Goal: Task Accomplishment & Management: Complete application form

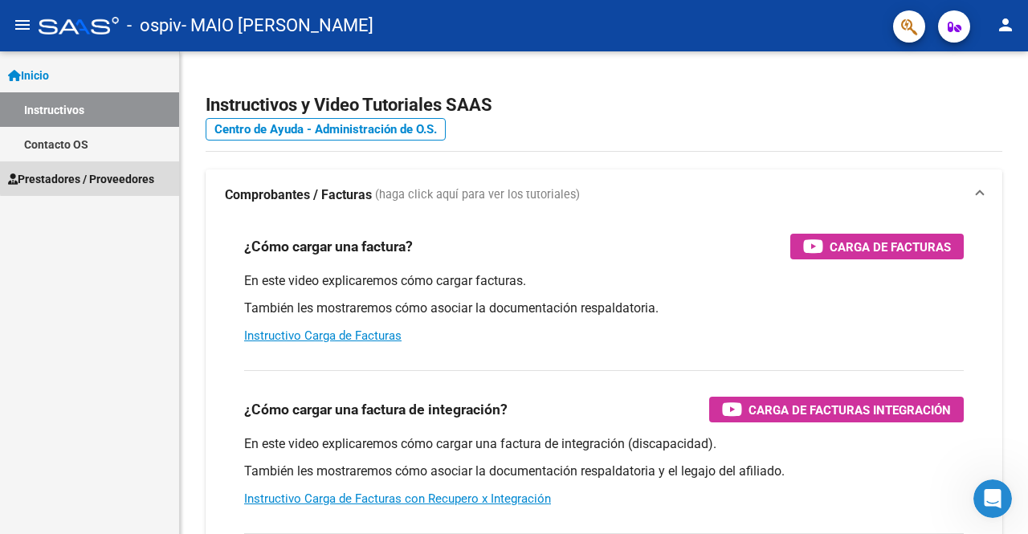
click at [120, 175] on span "Prestadores / Proveedores" at bounding box center [81, 179] width 146 height 18
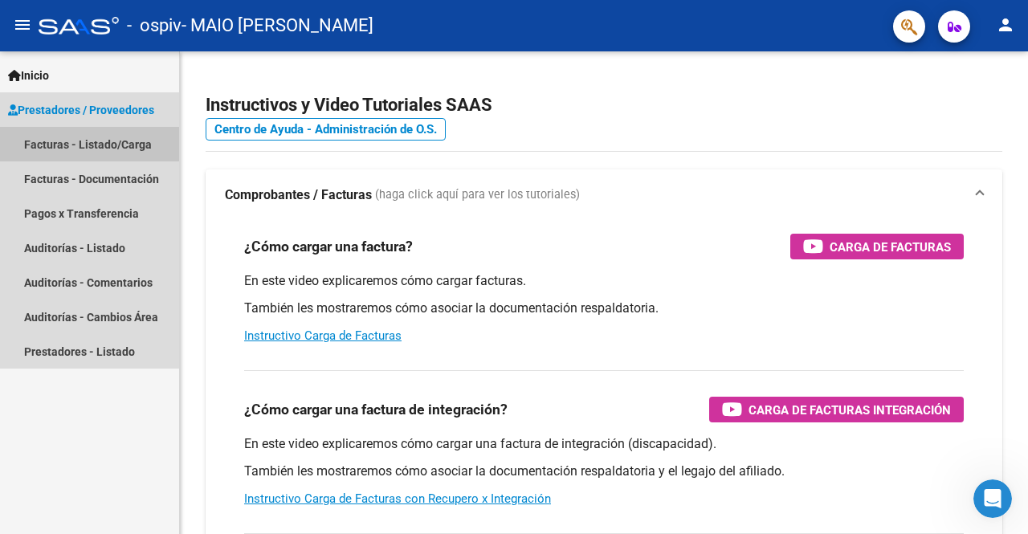
click at [57, 142] on link "Facturas - Listado/Carga" at bounding box center [89, 144] width 179 height 35
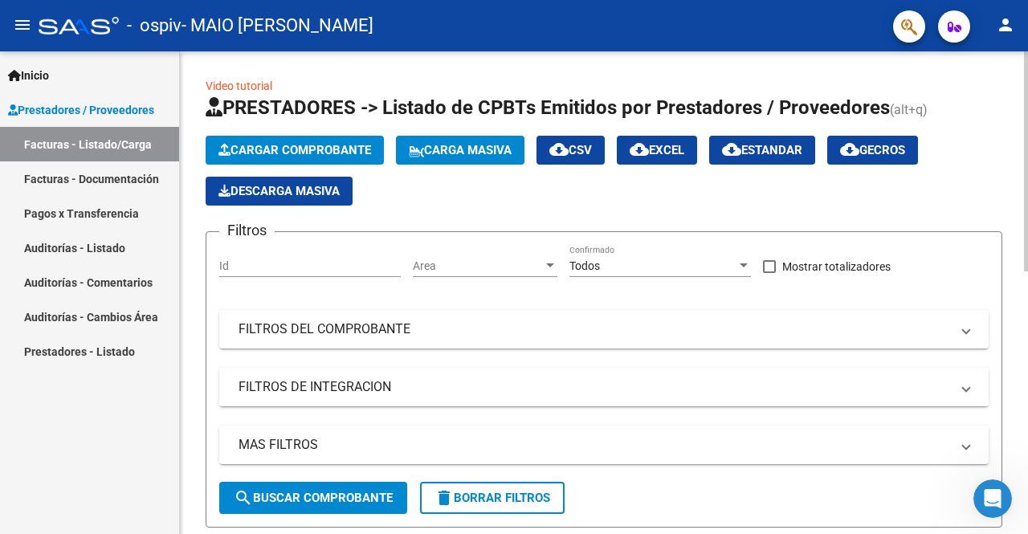
click at [249, 265] on input "Id" at bounding box center [310, 266] width 182 height 14
click at [296, 150] on span "Cargar Comprobante" at bounding box center [294, 150] width 153 height 14
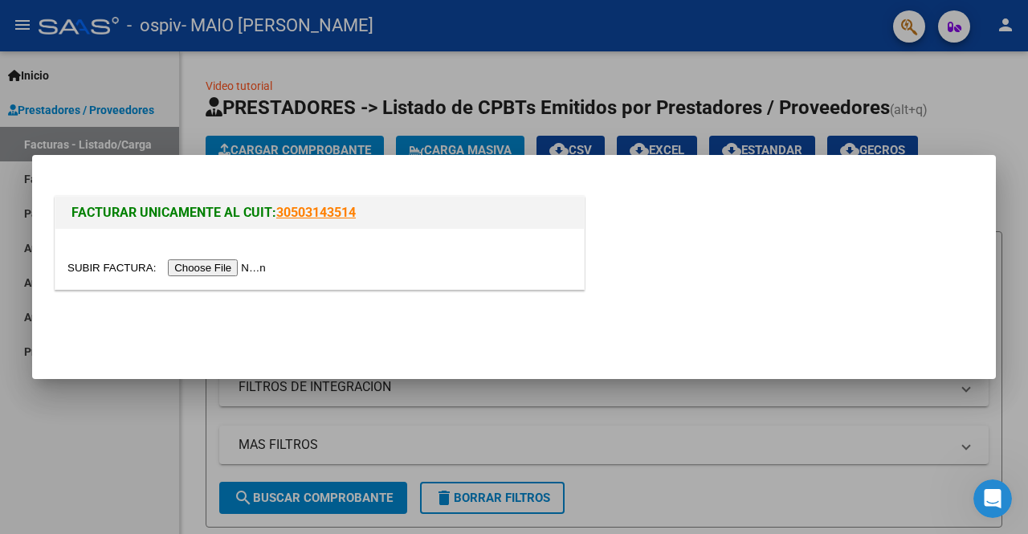
click at [230, 267] on input "file" at bounding box center [168, 267] width 203 height 17
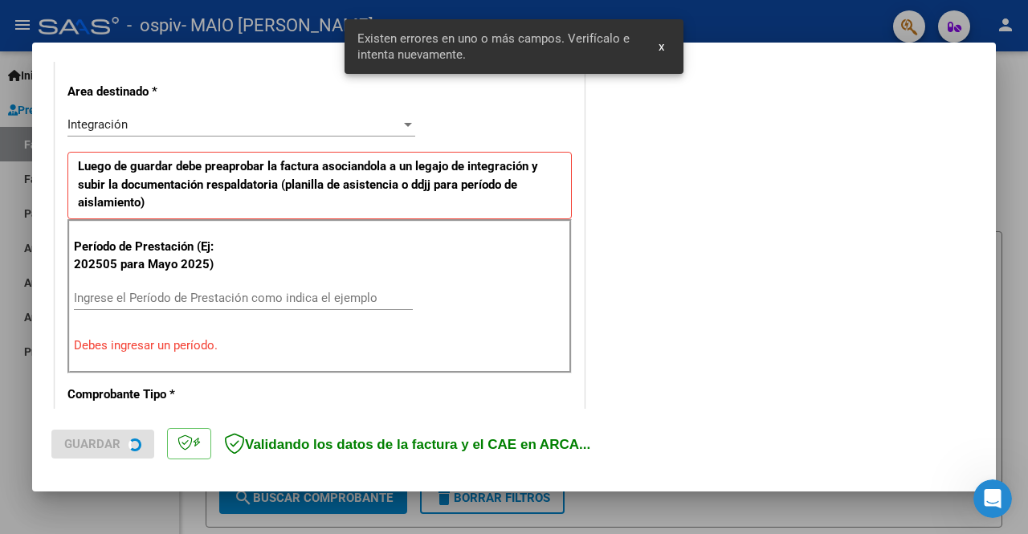
scroll to position [371, 0]
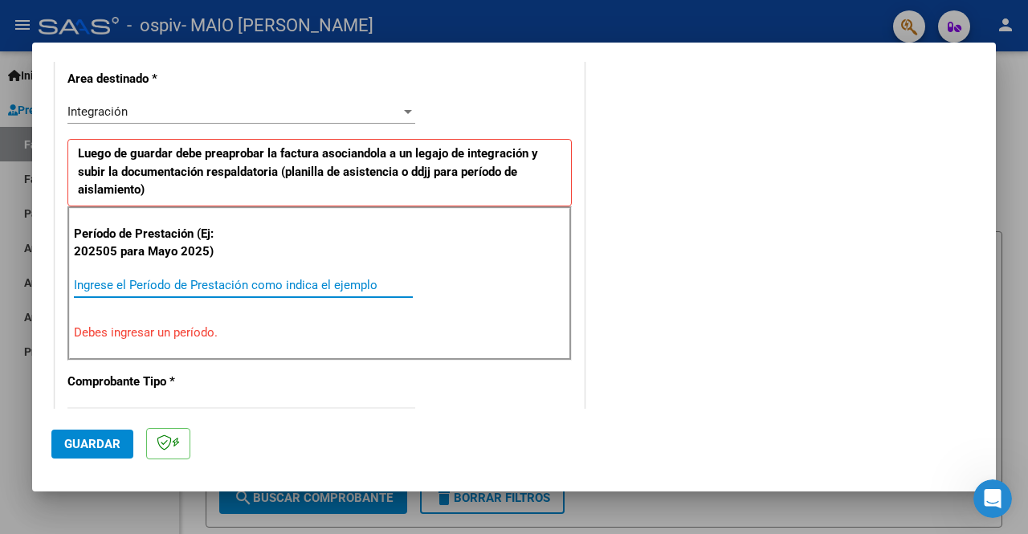
click at [173, 286] on input "Ingrese el Período de Prestación como indica el ejemplo" at bounding box center [243, 285] width 339 height 14
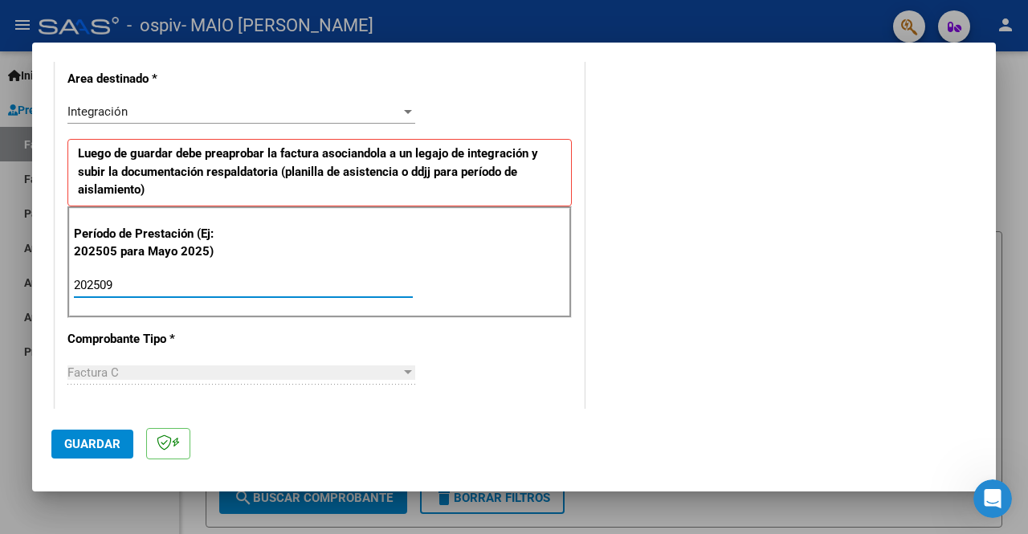
type input "202509"
click at [525, 361] on div "CUIT * 27-14922476-4 Ingresar CUIT ANALISIS PRESTADOR MAIO SILVIA INES ARCA Pad…" at bounding box center [319, 514] width 528 height 1245
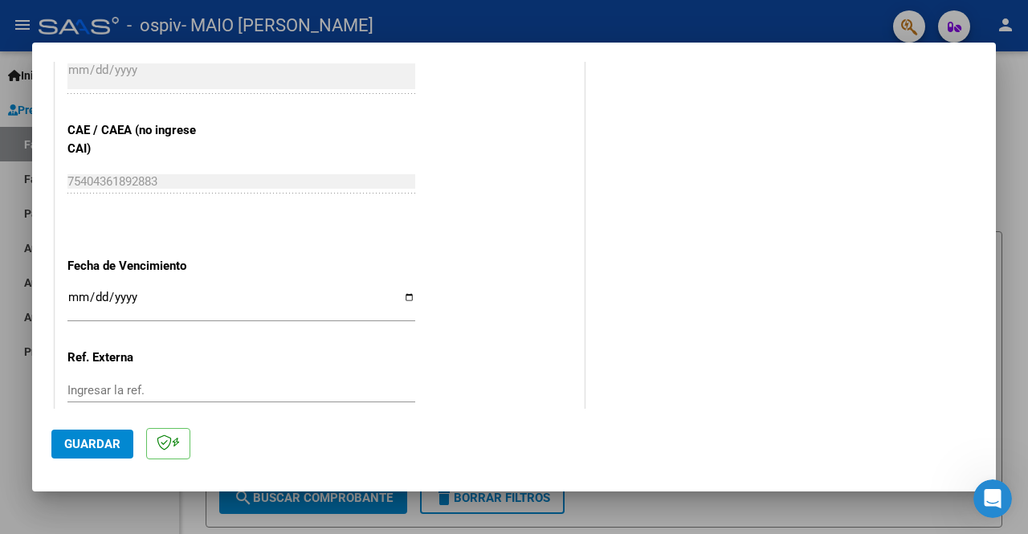
scroll to position [1099, 0]
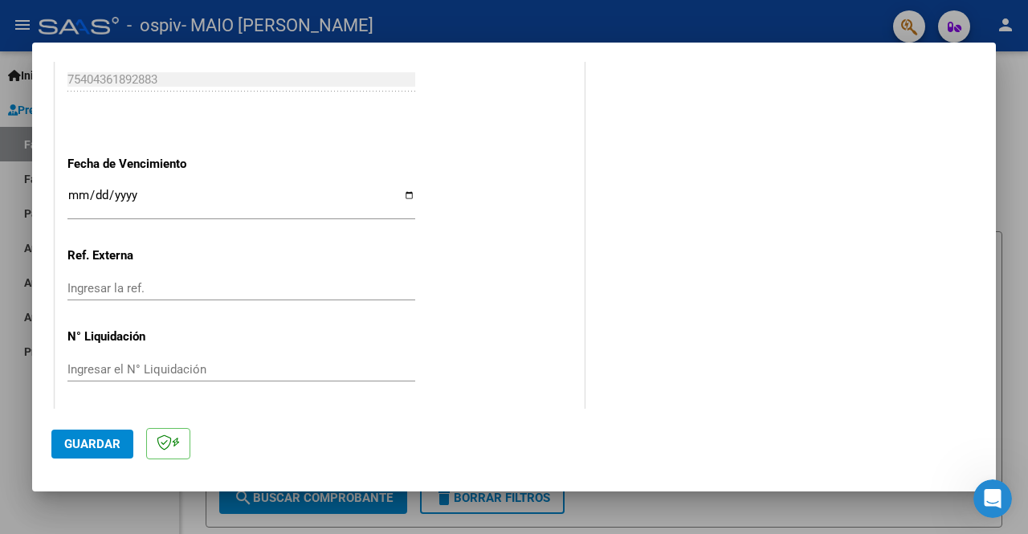
click at [98, 443] on span "Guardar" at bounding box center [92, 444] width 56 height 14
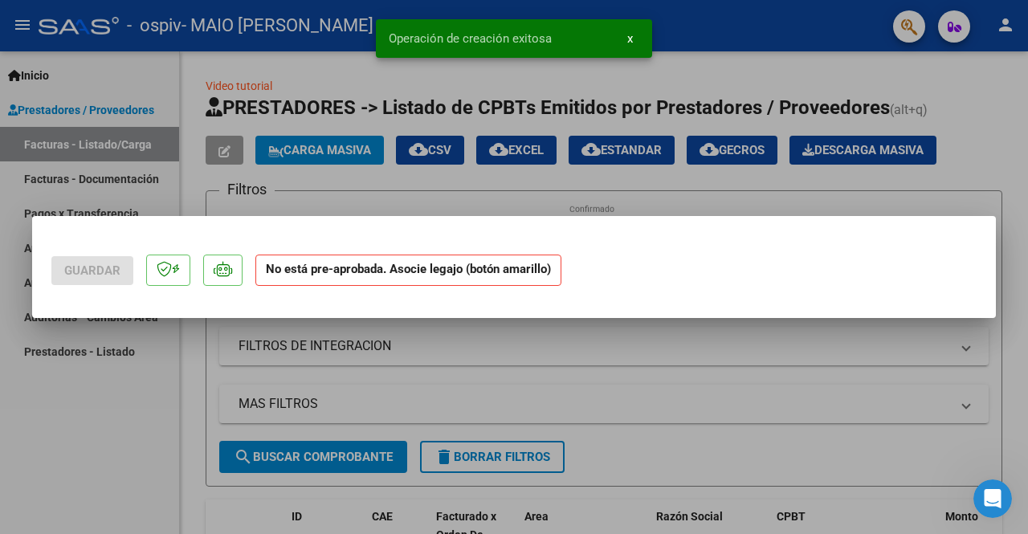
scroll to position [0, 0]
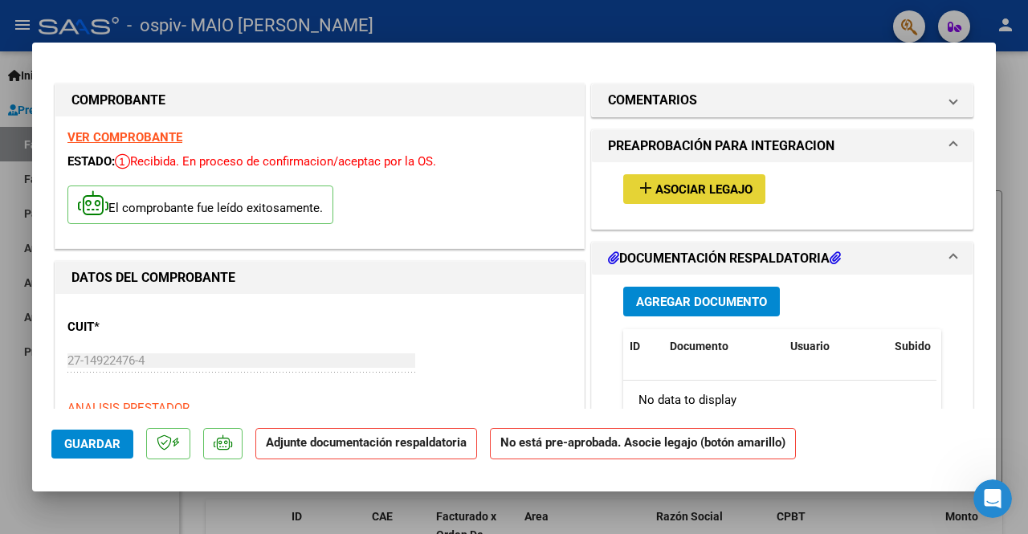
click at [702, 184] on span "Asociar Legajo" at bounding box center [703, 189] width 97 height 14
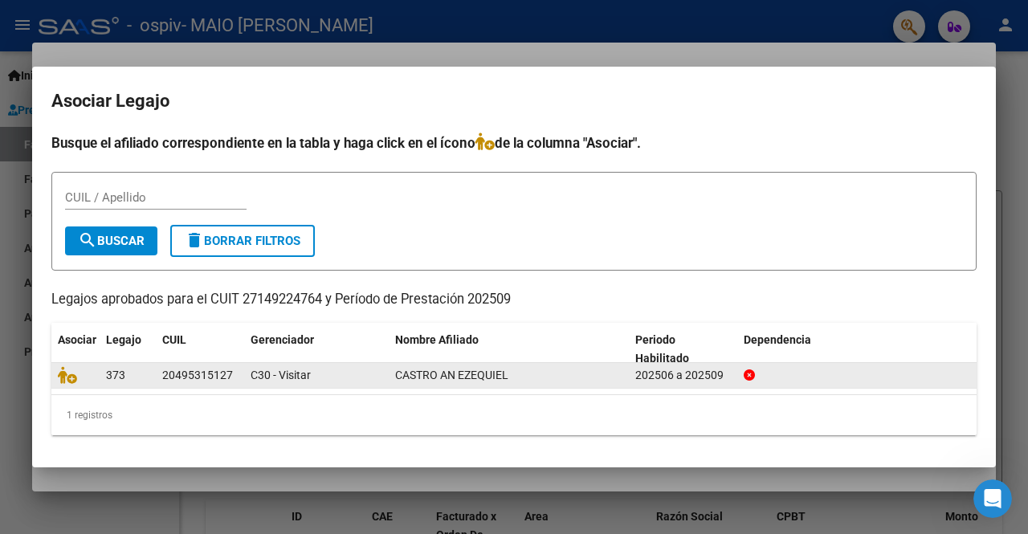
click at [575, 373] on div "[PERSON_NAME] A­N [PERSON_NAME]" at bounding box center [508, 375] width 227 height 18
click at [92, 377] on div at bounding box center [75, 375] width 35 height 18
click at [62, 381] on icon at bounding box center [67, 375] width 19 height 18
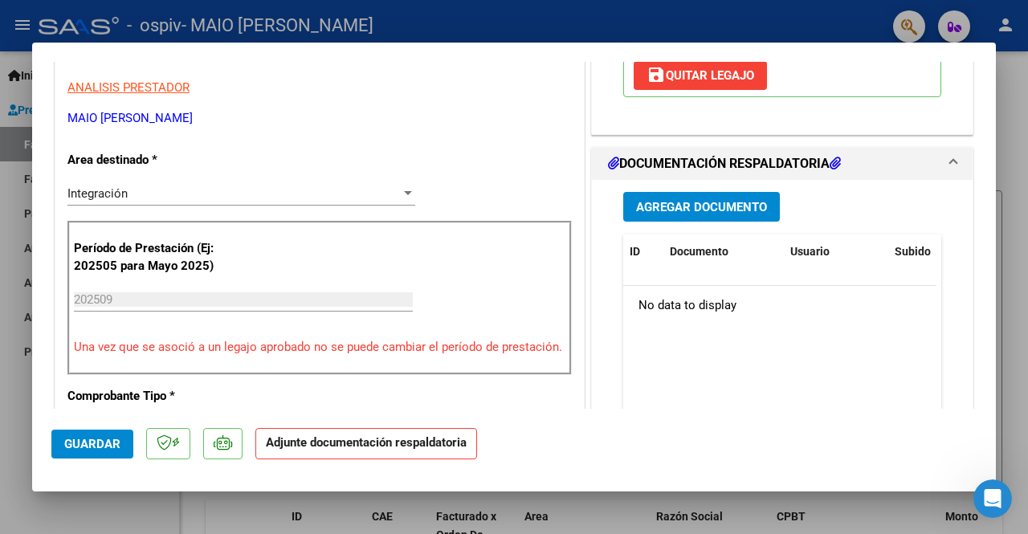
scroll to position [311, 0]
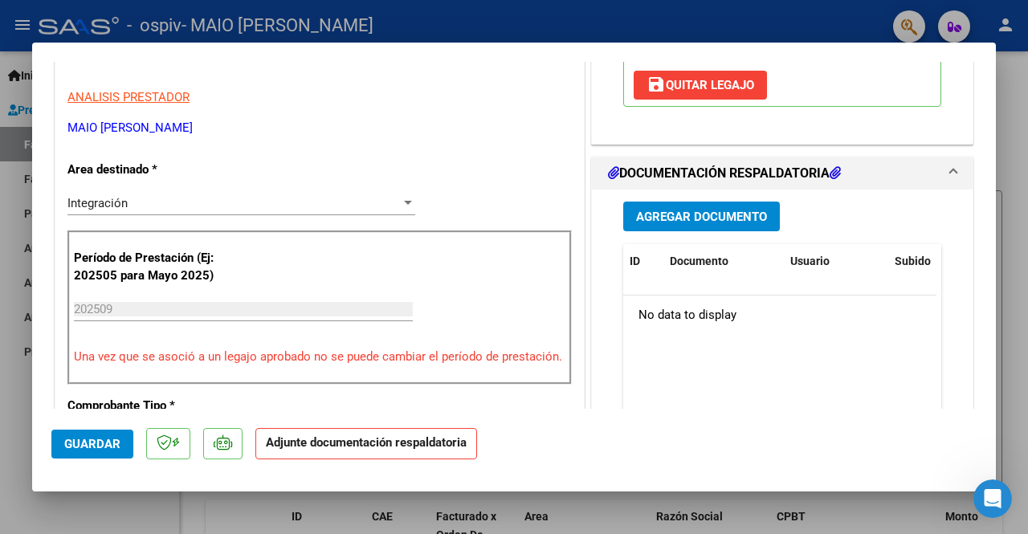
click at [734, 214] on span "Agregar Documento" at bounding box center [701, 217] width 131 height 14
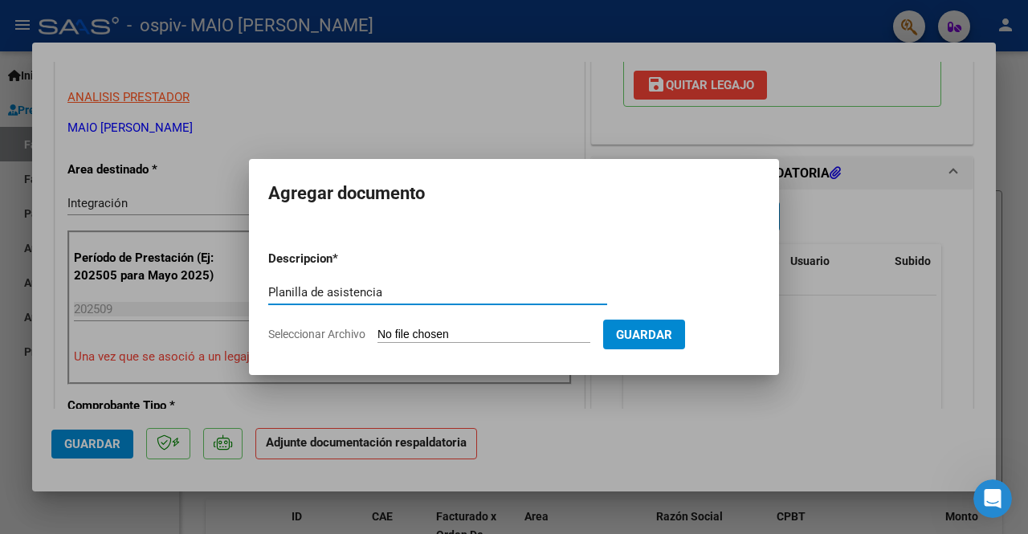
type input "Planilla de asistencia"
click at [578, 330] on input "Seleccionar Archivo" at bounding box center [483, 335] width 213 height 15
type input "C:\fakepath\Scan 30 sept 25 19·11·03[1].pdf"
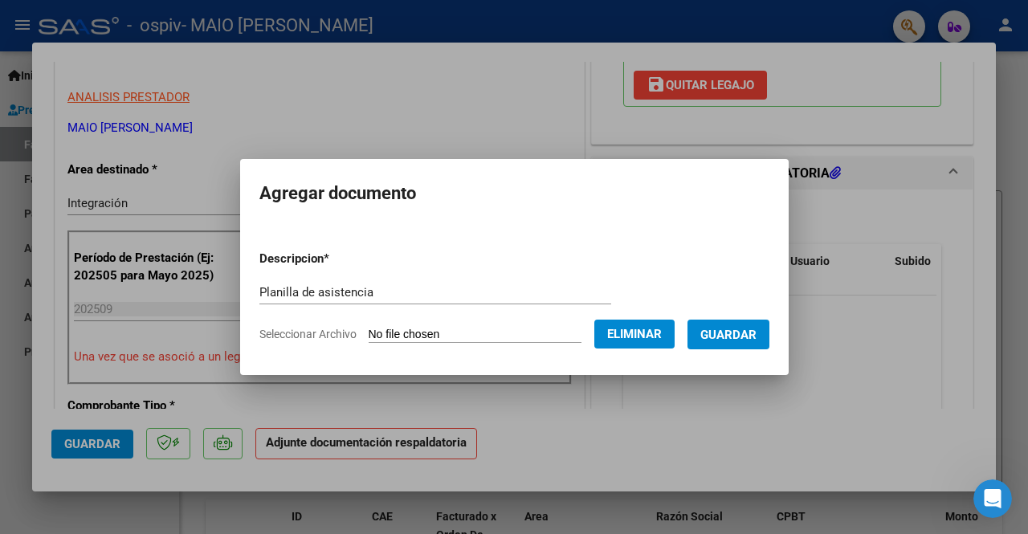
click at [744, 332] on span "Guardar" at bounding box center [728, 335] width 56 height 14
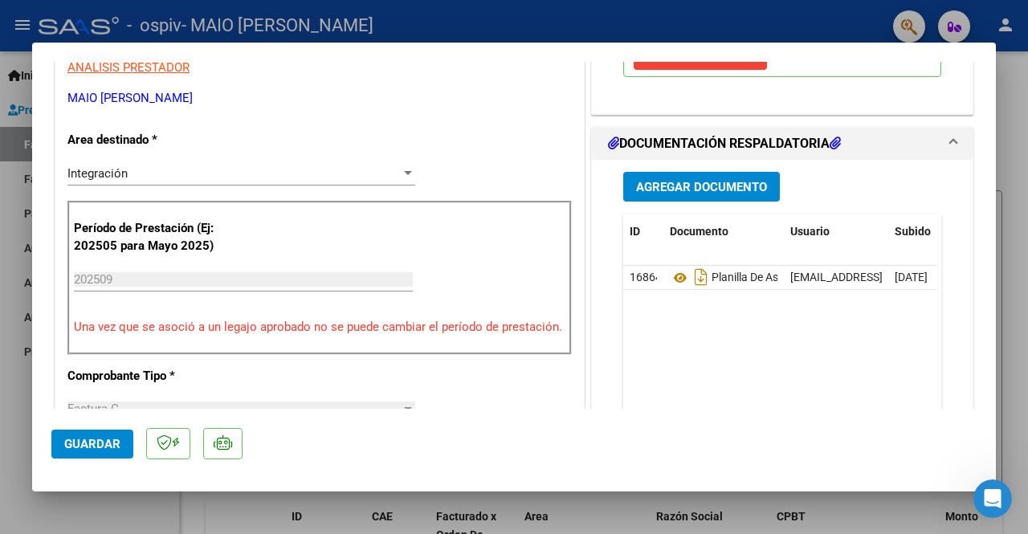
scroll to position [331, 0]
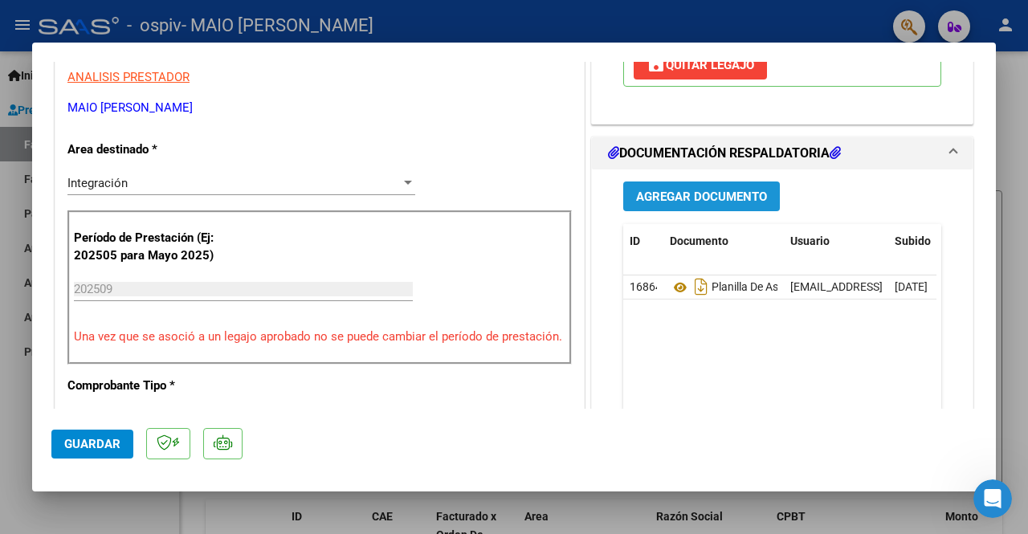
click at [739, 200] on span "Agregar Documento" at bounding box center [701, 197] width 131 height 14
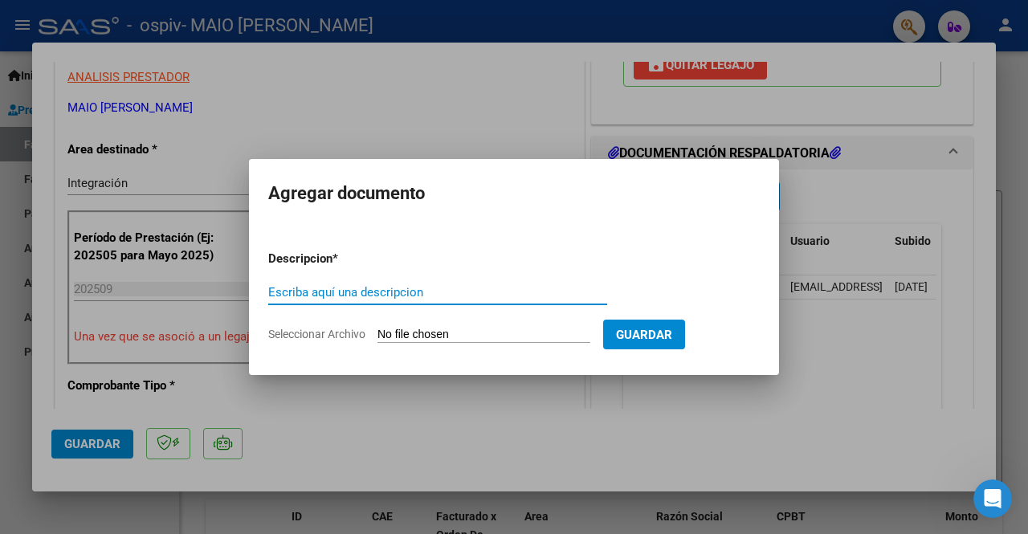
click at [748, 221] on mat-dialog-container "Agregar documento Descripcion * Escriba aquí una descripcion Seleccionar Archiv…" at bounding box center [514, 266] width 530 height 215
click at [504, 335] on input "Seleccionar Archivo" at bounding box center [483, 335] width 213 height 15
type input "C:\fakepath\CASTRO AIN MAESTRA DE APOYO 2025.pdf"
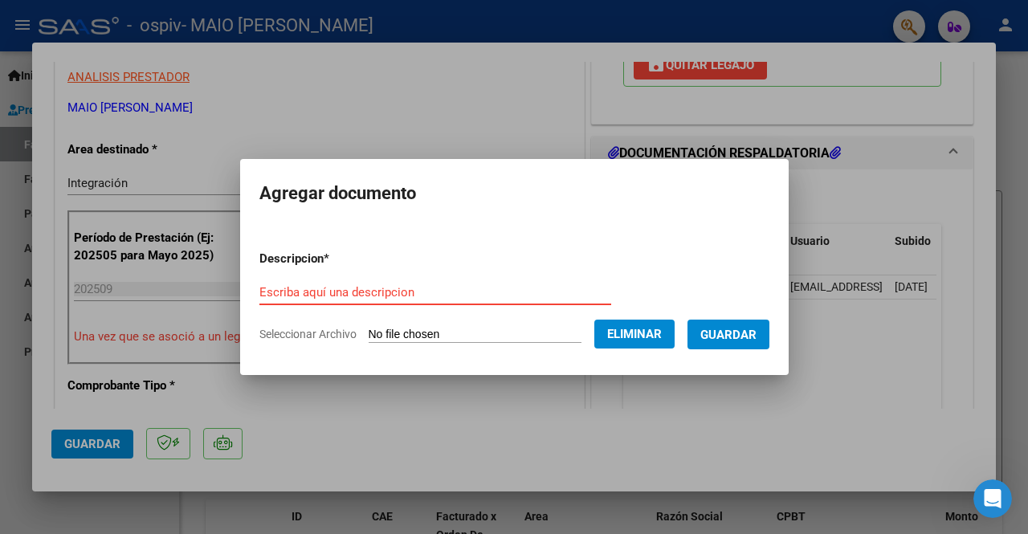
click at [356, 292] on input "Escriba aquí una descripcion" at bounding box center [435, 292] width 352 height 14
type input "Aprobacion presupuesto"
click at [737, 328] on span "Guardar" at bounding box center [728, 335] width 56 height 14
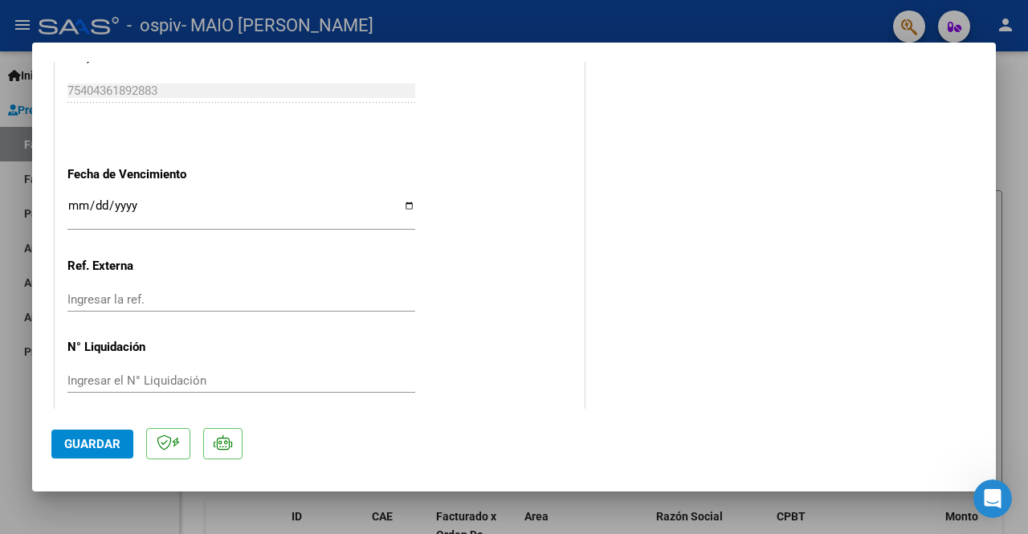
scroll to position [1105, 0]
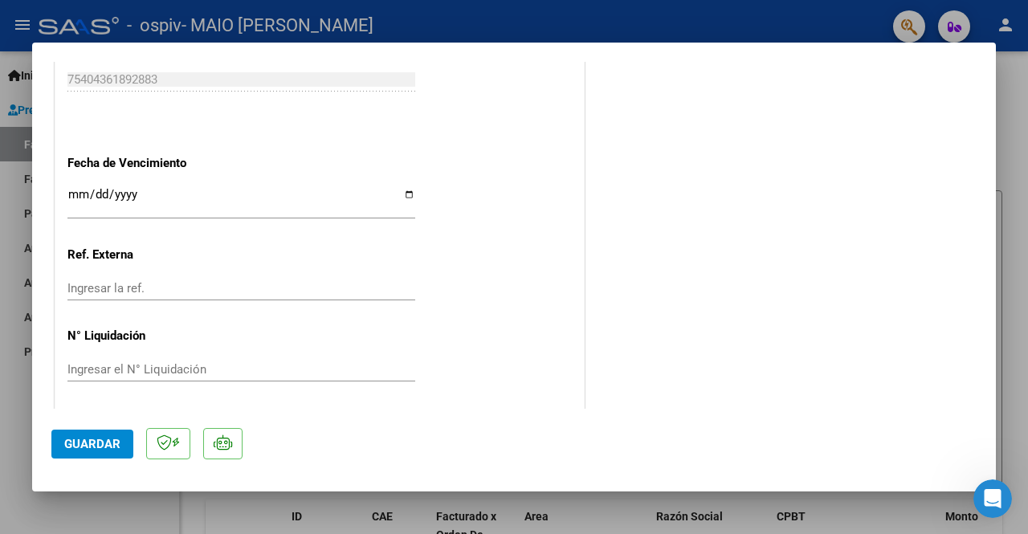
click at [104, 443] on span "Guardar" at bounding box center [92, 444] width 56 height 14
click at [120, 442] on button "Guardar" at bounding box center [92, 444] width 82 height 29
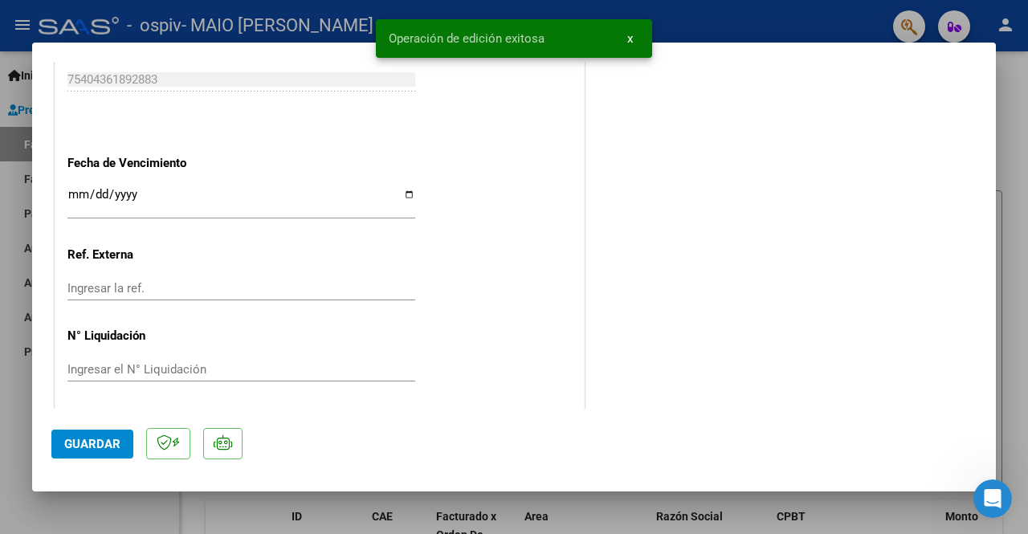
click at [1006, 116] on div at bounding box center [514, 267] width 1028 height 534
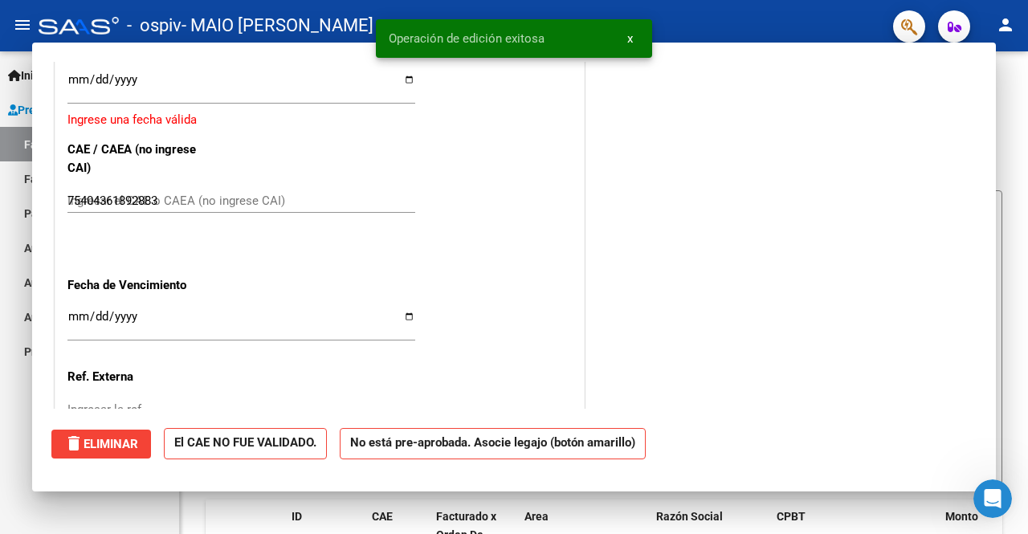
type input "$ 0,00"
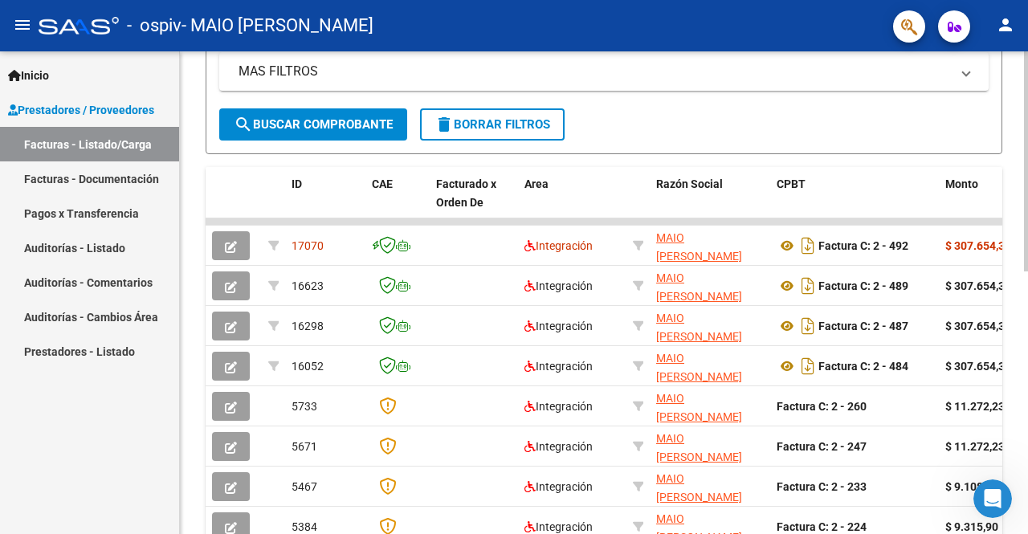
scroll to position [450, 0]
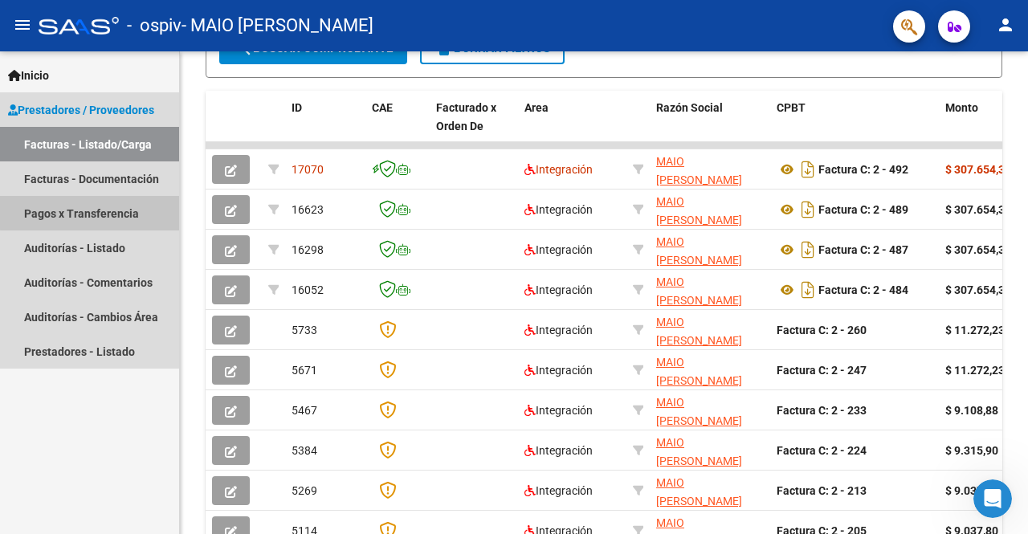
click at [112, 211] on link "Pagos x Transferencia" at bounding box center [89, 213] width 179 height 35
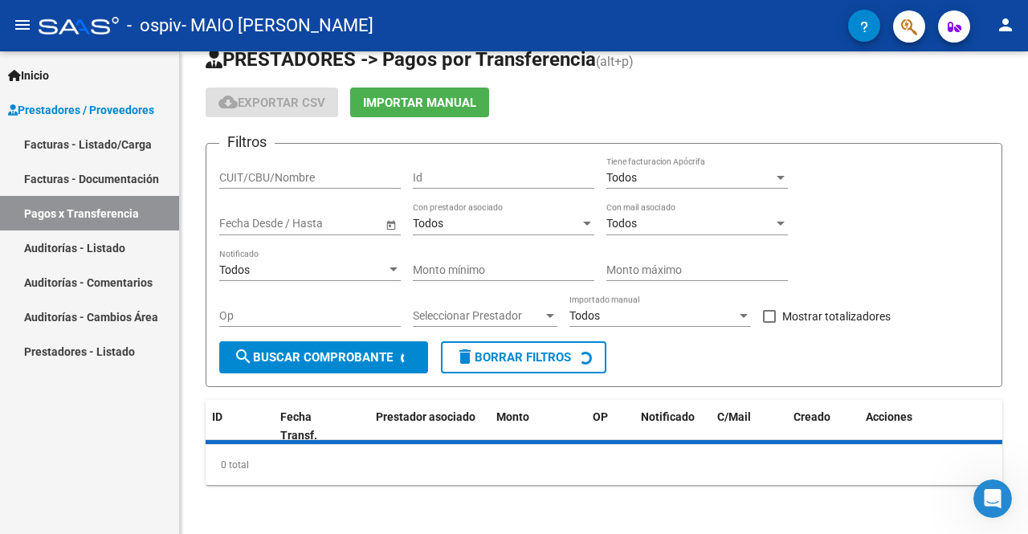
scroll to position [67, 0]
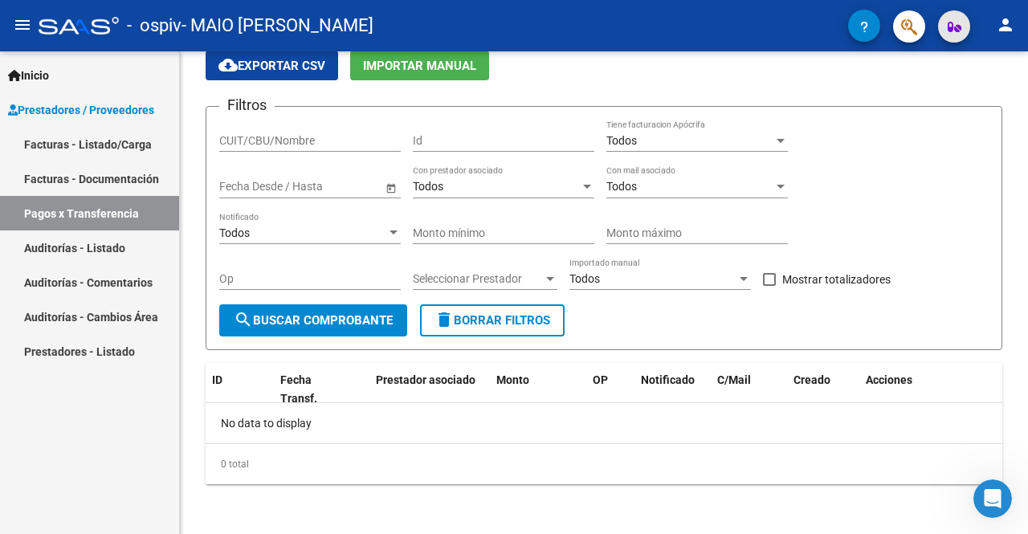
click at [952, 24] on icon "button" at bounding box center [955, 27] width 14 height 12
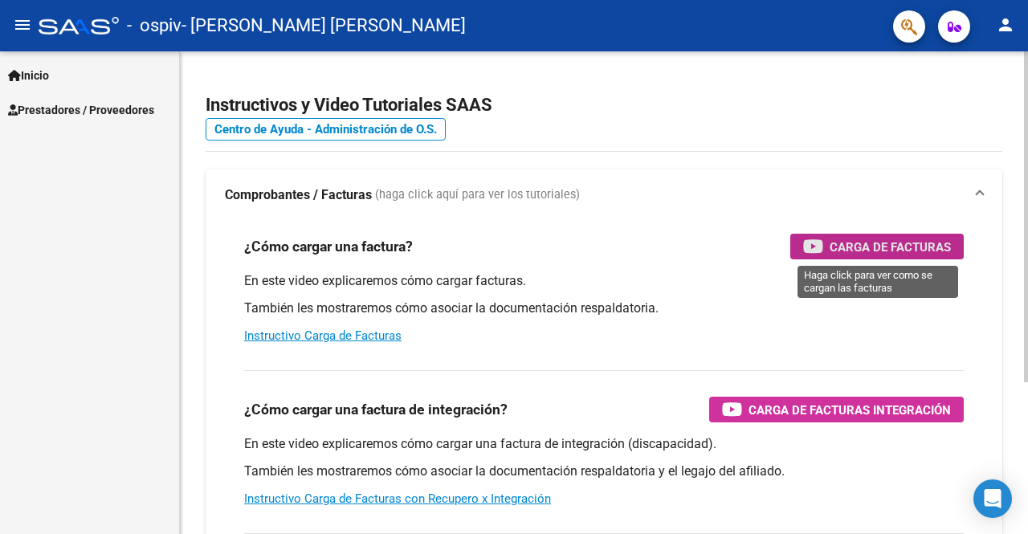
click at [842, 253] on span "Carga de Facturas" at bounding box center [890, 247] width 121 height 20
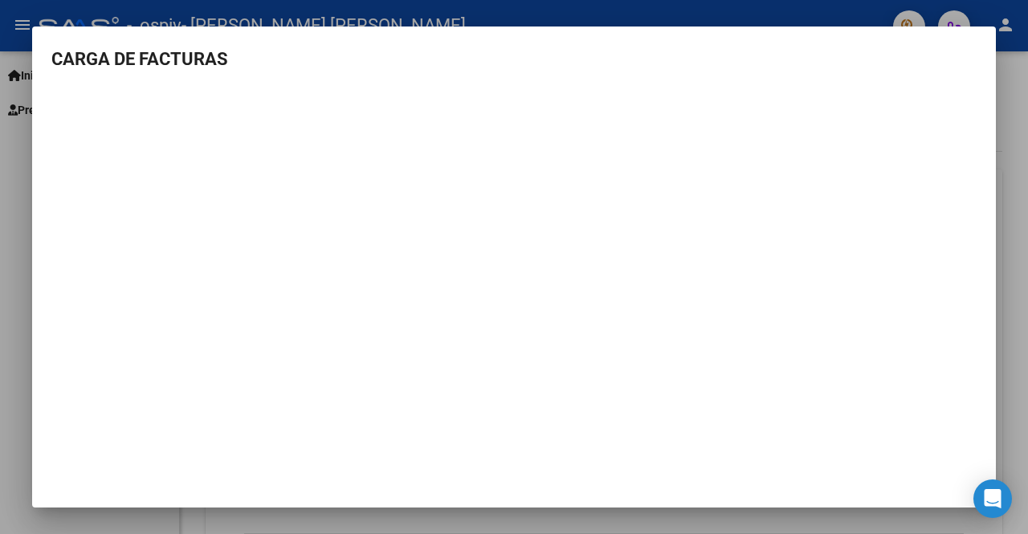
click at [827, 59] on h3 "CARGA DE FACTURAS" at bounding box center [513, 59] width 925 height 27
click at [1004, 123] on div at bounding box center [514, 267] width 1028 height 534
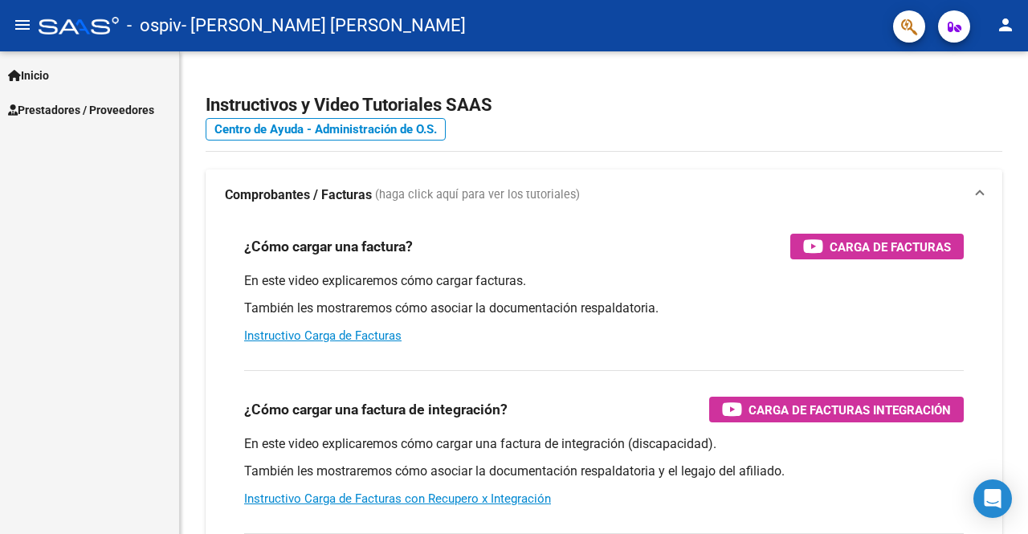
click at [75, 109] on span "Prestadores / Proveedores" at bounding box center [81, 110] width 146 height 18
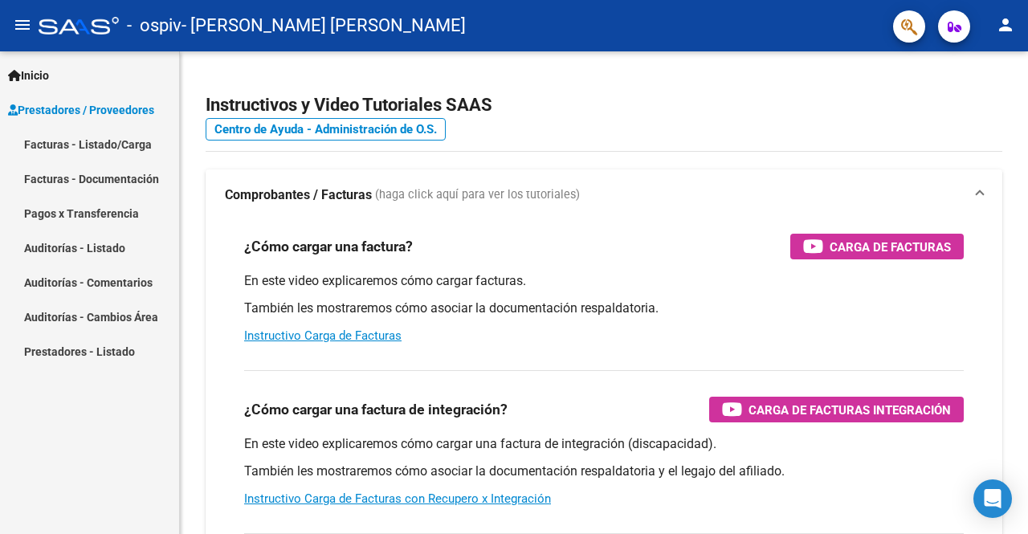
click at [58, 145] on link "Facturas - Listado/Carga" at bounding box center [89, 144] width 179 height 35
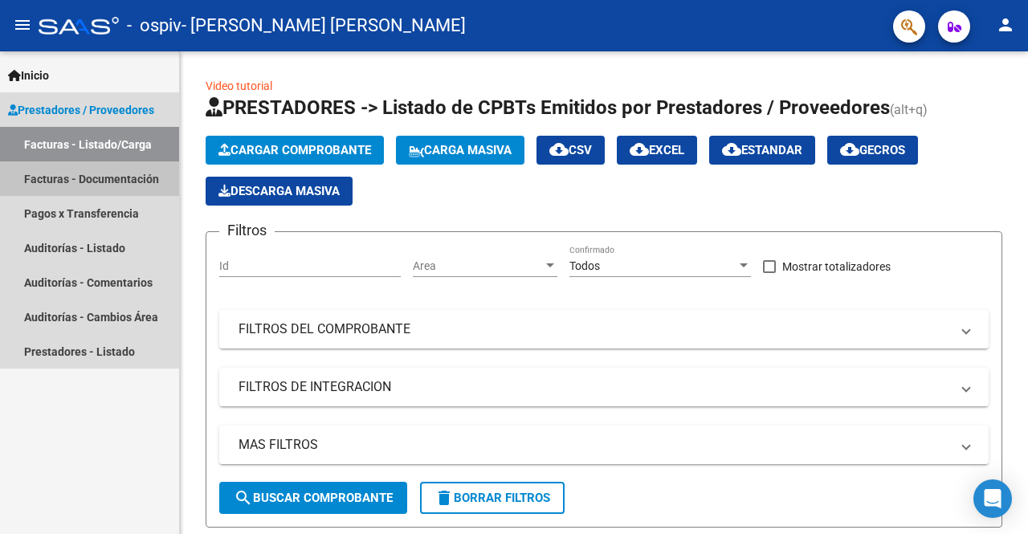
click at [103, 181] on link "Facturas - Documentación" at bounding box center [89, 178] width 179 height 35
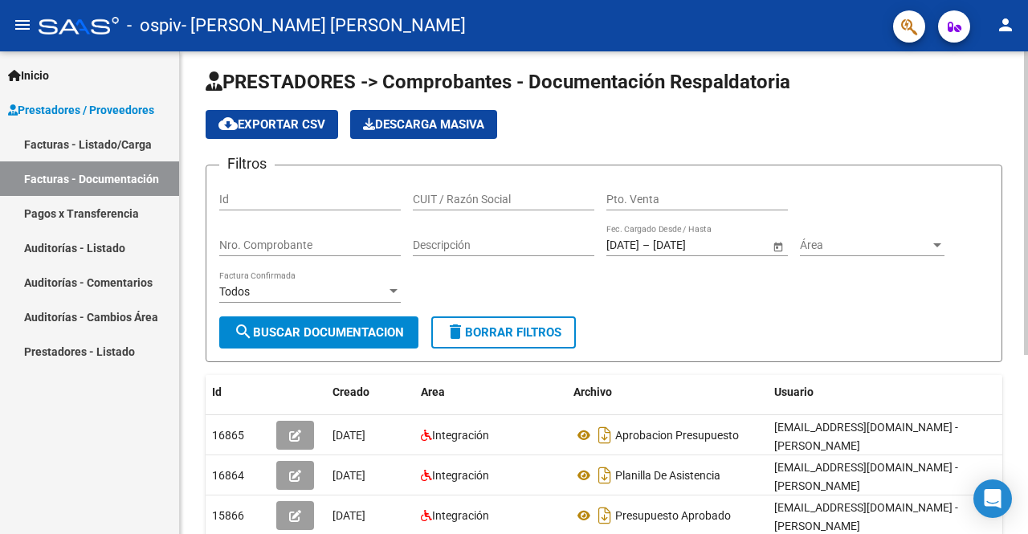
scroll to position [5, 0]
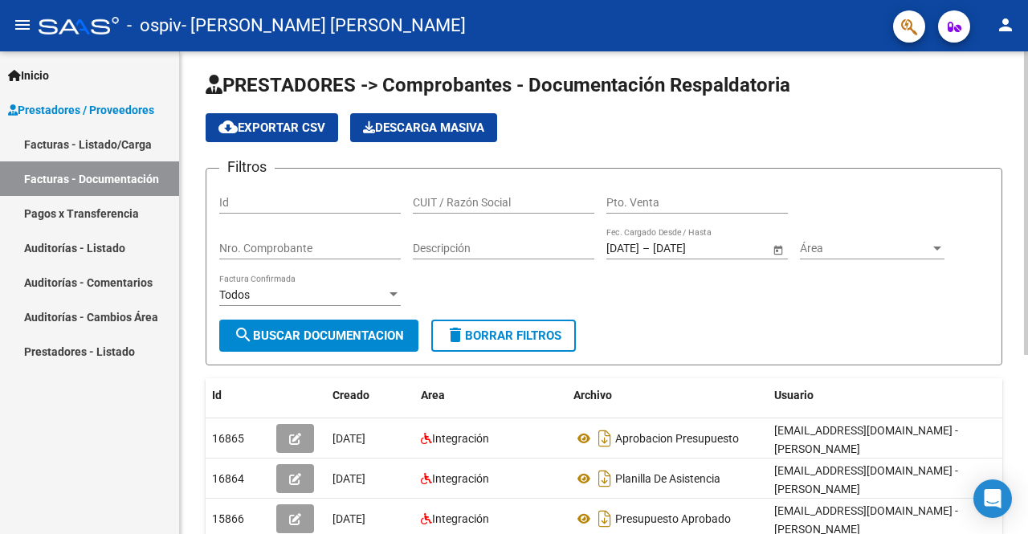
click at [1027, 226] on div at bounding box center [1026, 206] width 4 height 304
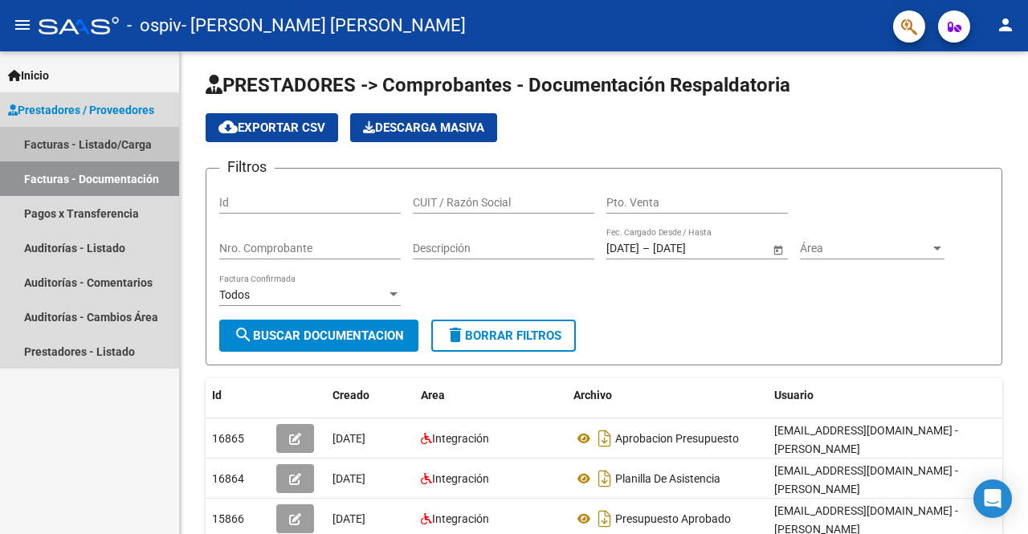
click at [103, 140] on link "Facturas - Listado/Carga" at bounding box center [89, 144] width 179 height 35
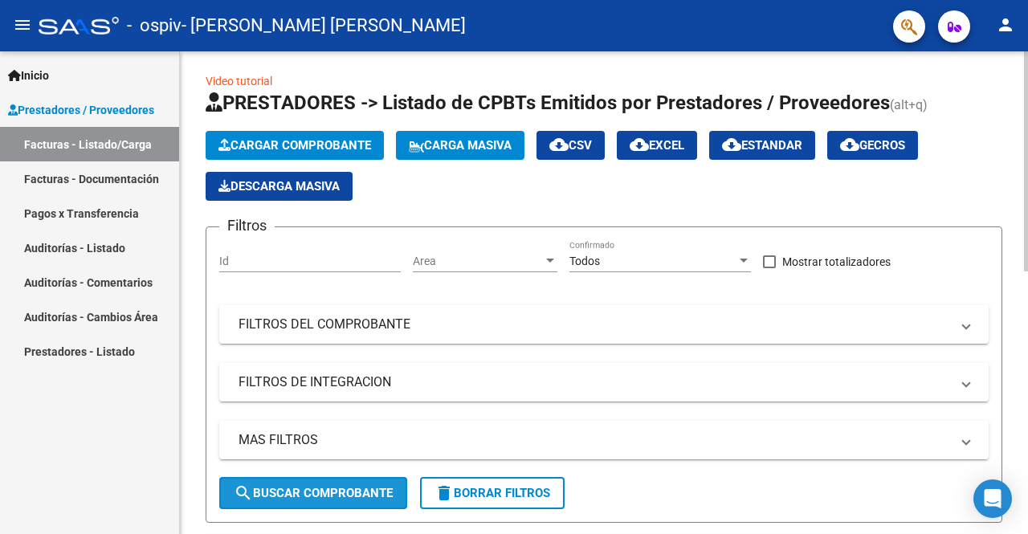
click at [324, 489] on span "search Buscar Comprobante" at bounding box center [313, 493] width 159 height 14
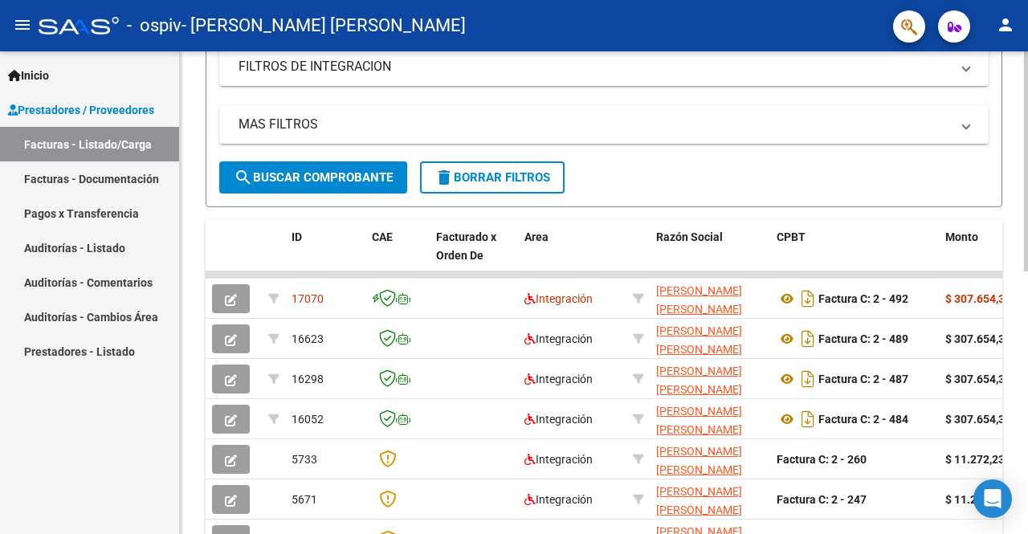
scroll to position [320, 0]
click at [1007, 253] on div "Video tutorial PRESTADORES -> Listado de CPBTs Emitidos por Prestadores / Prove…" at bounding box center [606, 255] width 852 height 1046
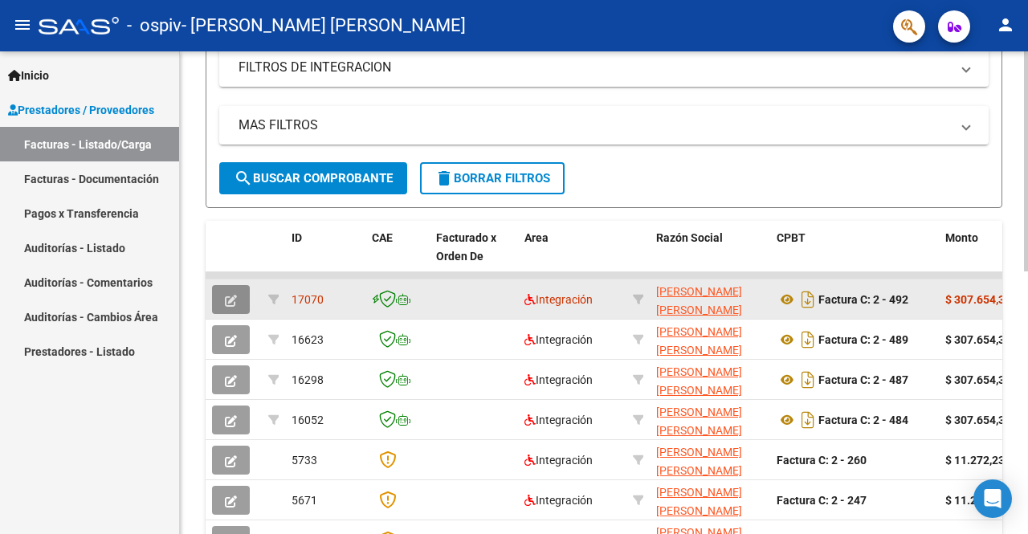
click at [239, 304] on button "button" at bounding box center [231, 299] width 38 height 29
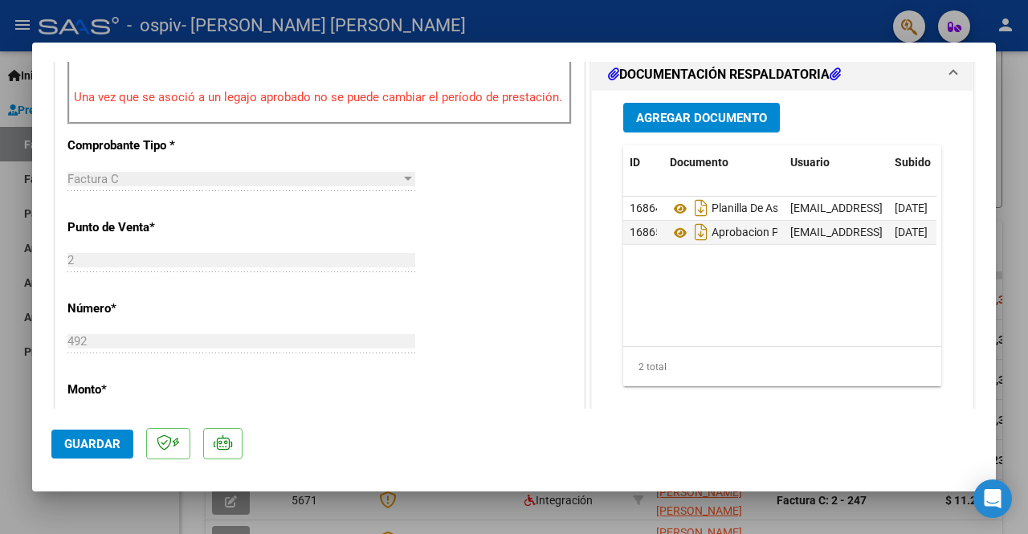
scroll to position [524, 0]
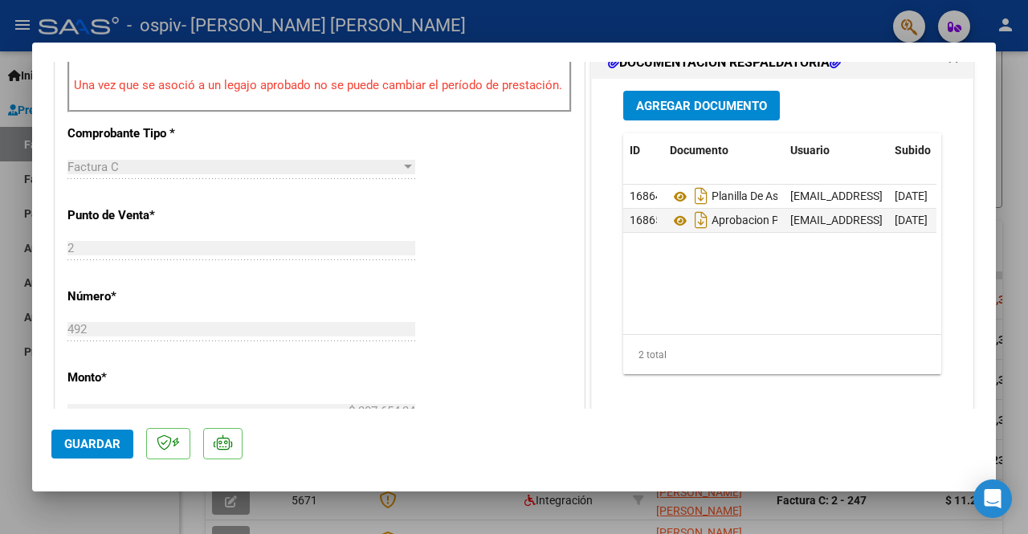
click at [721, 99] on span "Agregar Documento" at bounding box center [701, 106] width 131 height 14
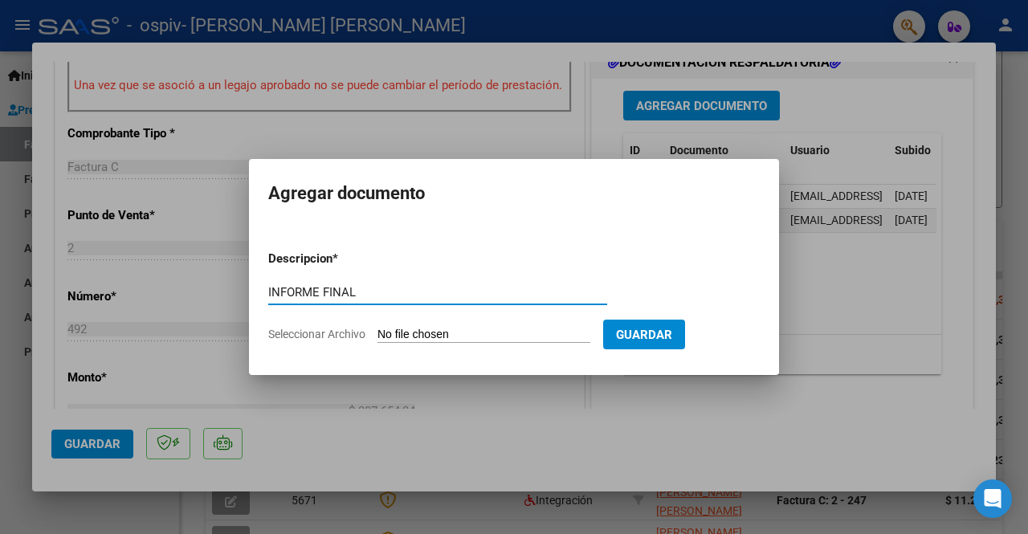
type input "INFORME FINAL"
click at [585, 332] on input "Seleccionar Archivo" at bounding box center [483, 335] width 213 height 15
type input "C:\fakepath\[PERSON_NAME] informe junioseptiembre 2025[1].docx"
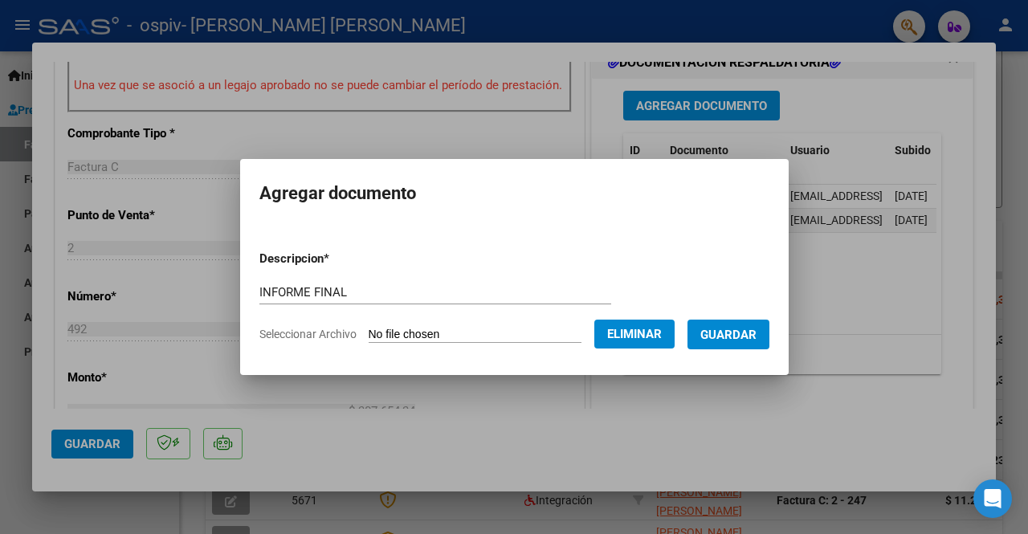
click at [757, 331] on span "Guardar" at bounding box center [728, 335] width 56 height 14
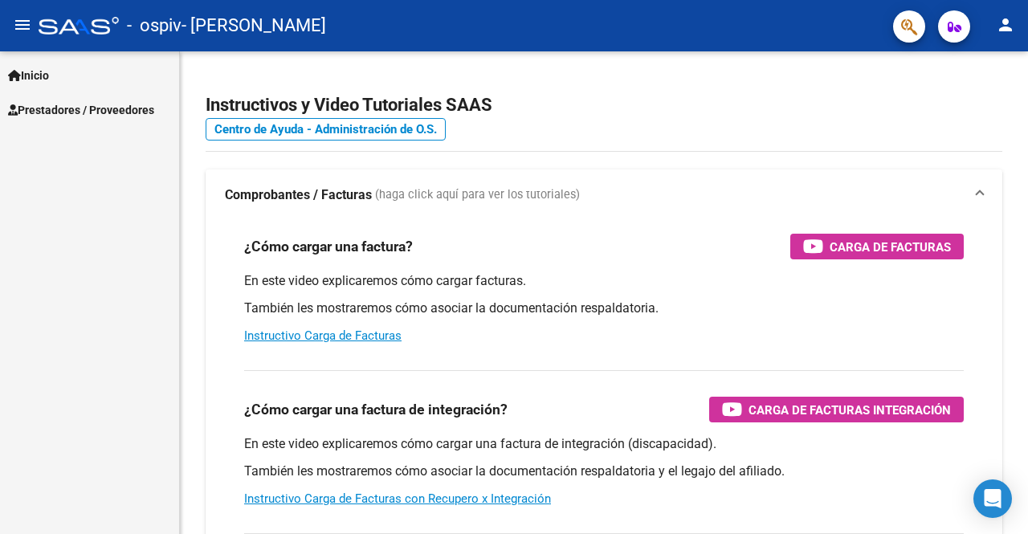
click at [126, 120] on link "Prestadores / Proveedores" at bounding box center [89, 109] width 179 height 35
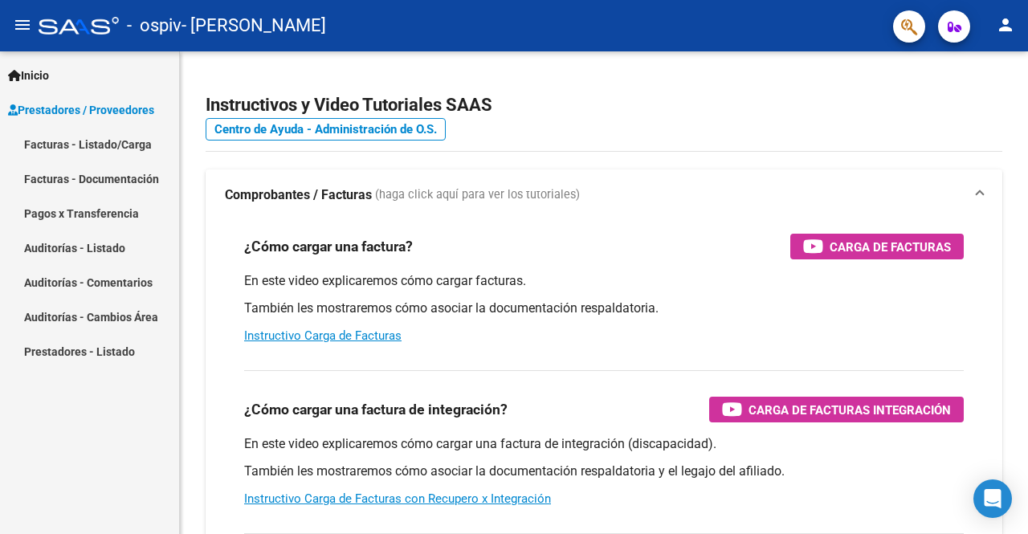
click at [88, 186] on link "Facturas - Documentación" at bounding box center [89, 178] width 179 height 35
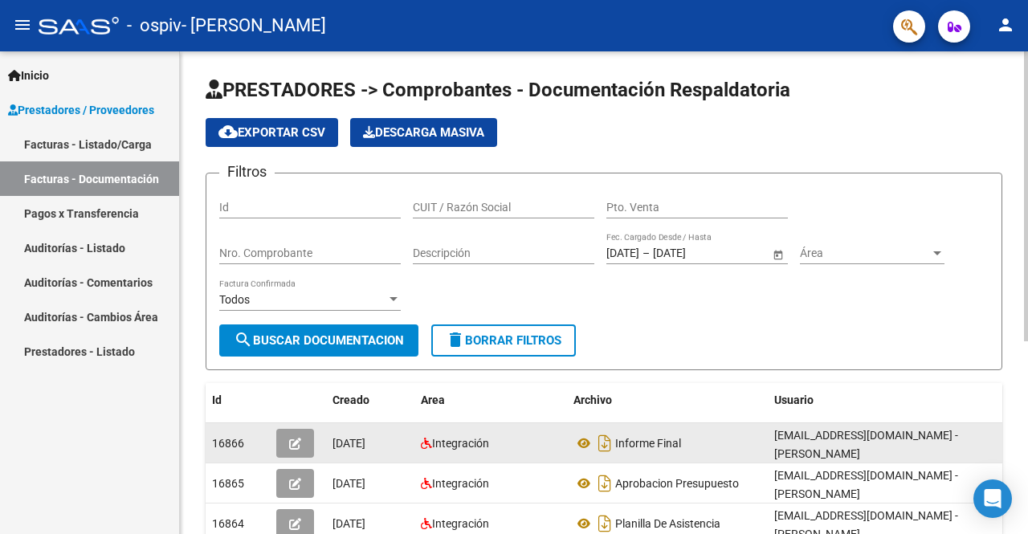
click at [296, 446] on icon "button" at bounding box center [295, 444] width 12 height 12
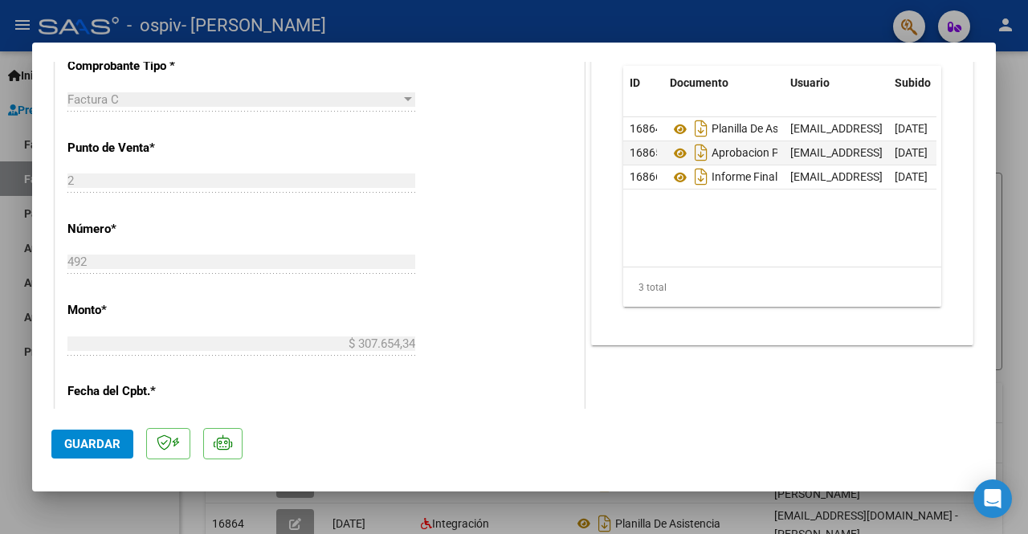
scroll to position [586, 0]
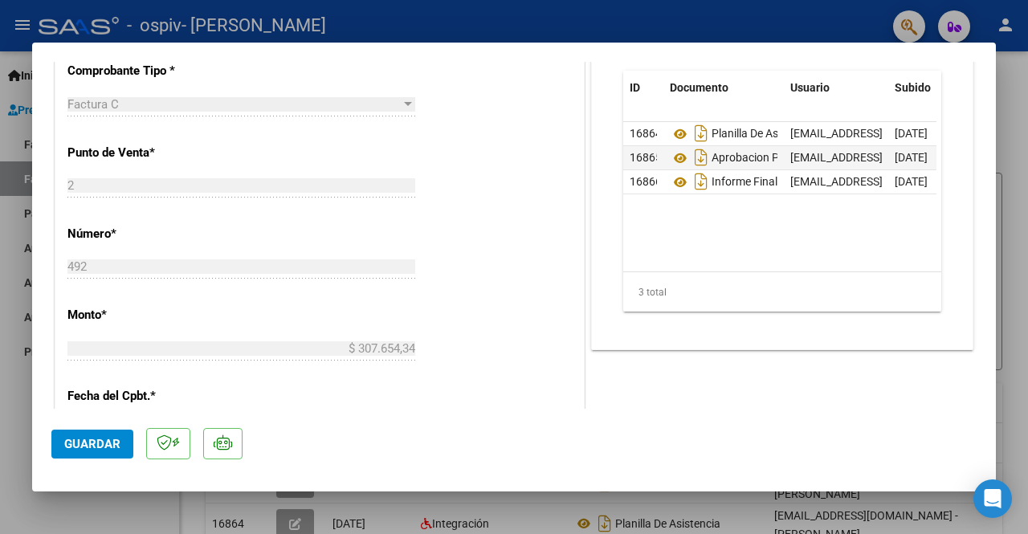
click at [108, 452] on button "Guardar" at bounding box center [92, 444] width 82 height 29
